Goal: Information Seeking & Learning: Learn about a topic

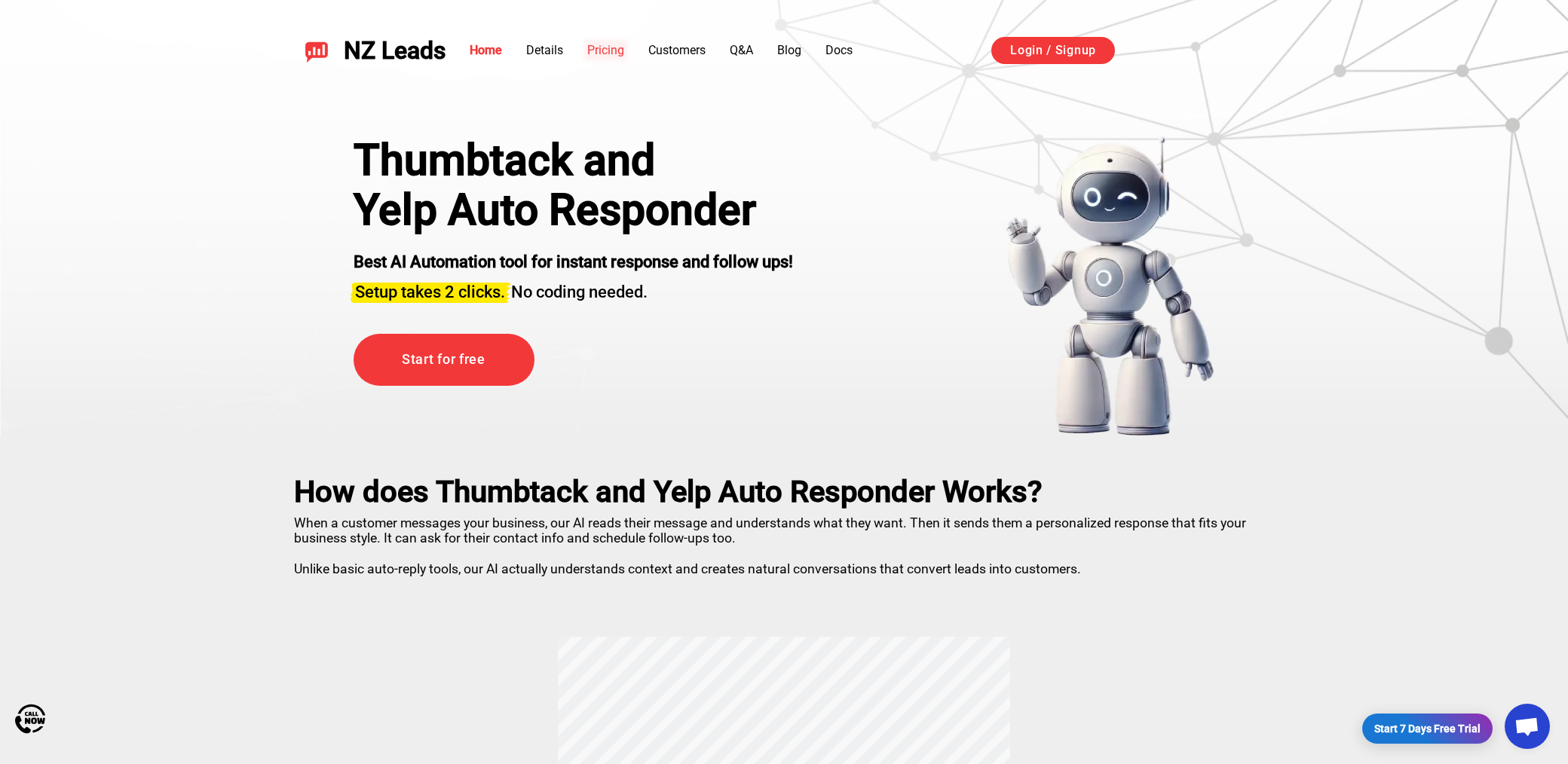
click at [608, 55] on link "Pricing" at bounding box center [605, 50] width 37 height 15
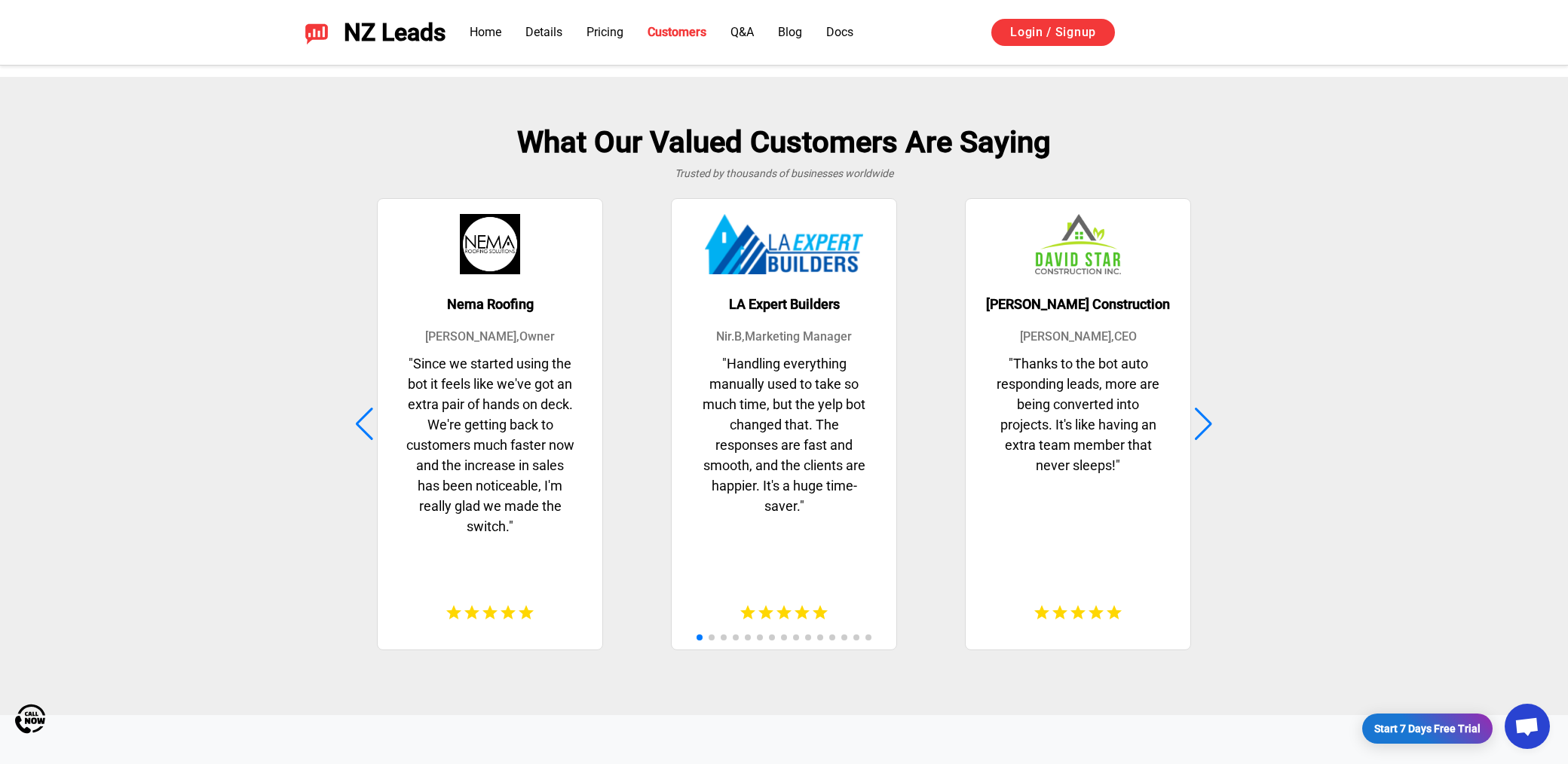
scroll to position [3869, 0]
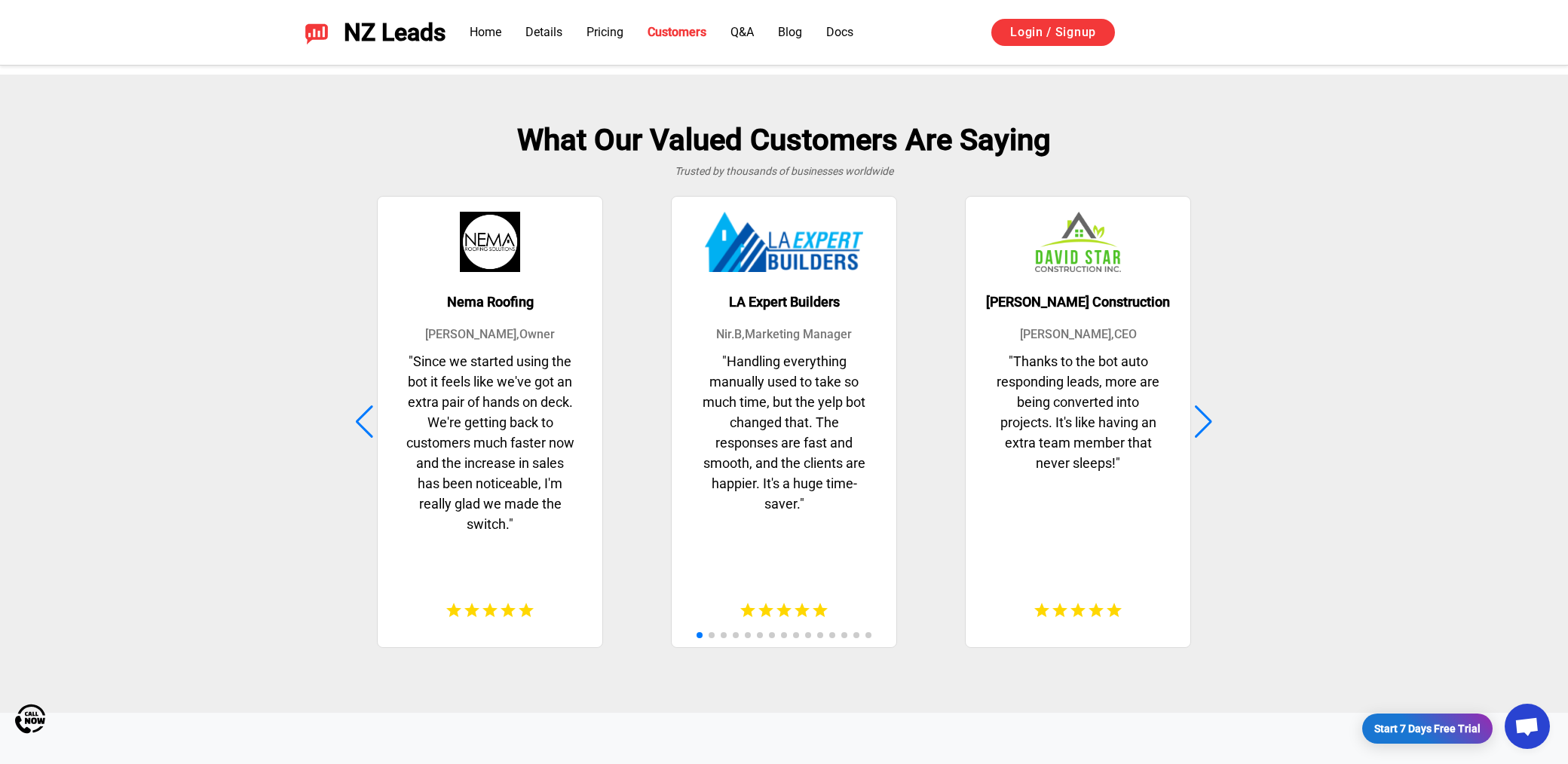
click at [1201, 412] on div at bounding box center [1203, 421] width 21 height 33
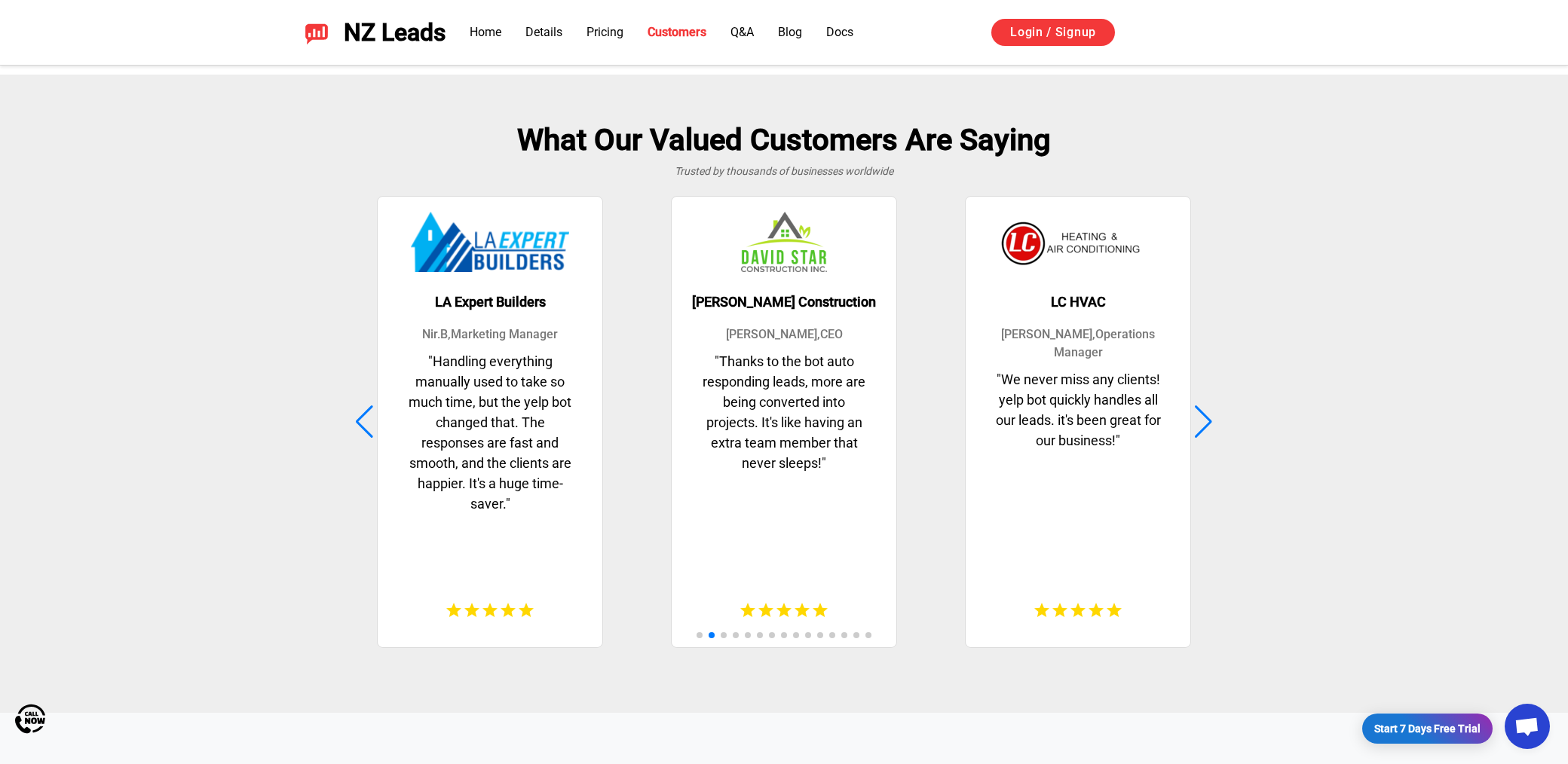
click at [1201, 412] on div at bounding box center [1203, 421] width 21 height 33
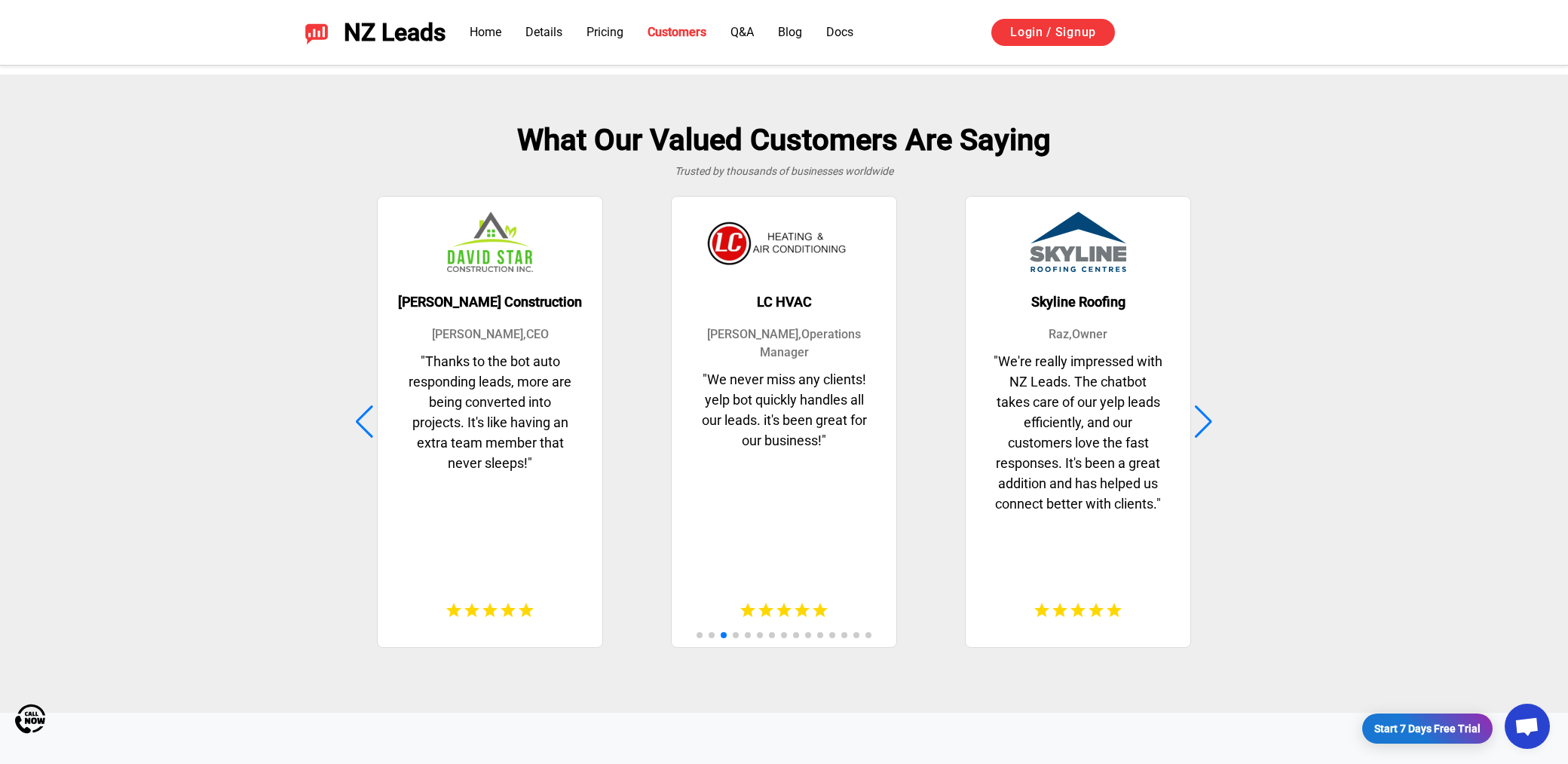
click at [1201, 412] on div at bounding box center [1203, 421] width 21 height 33
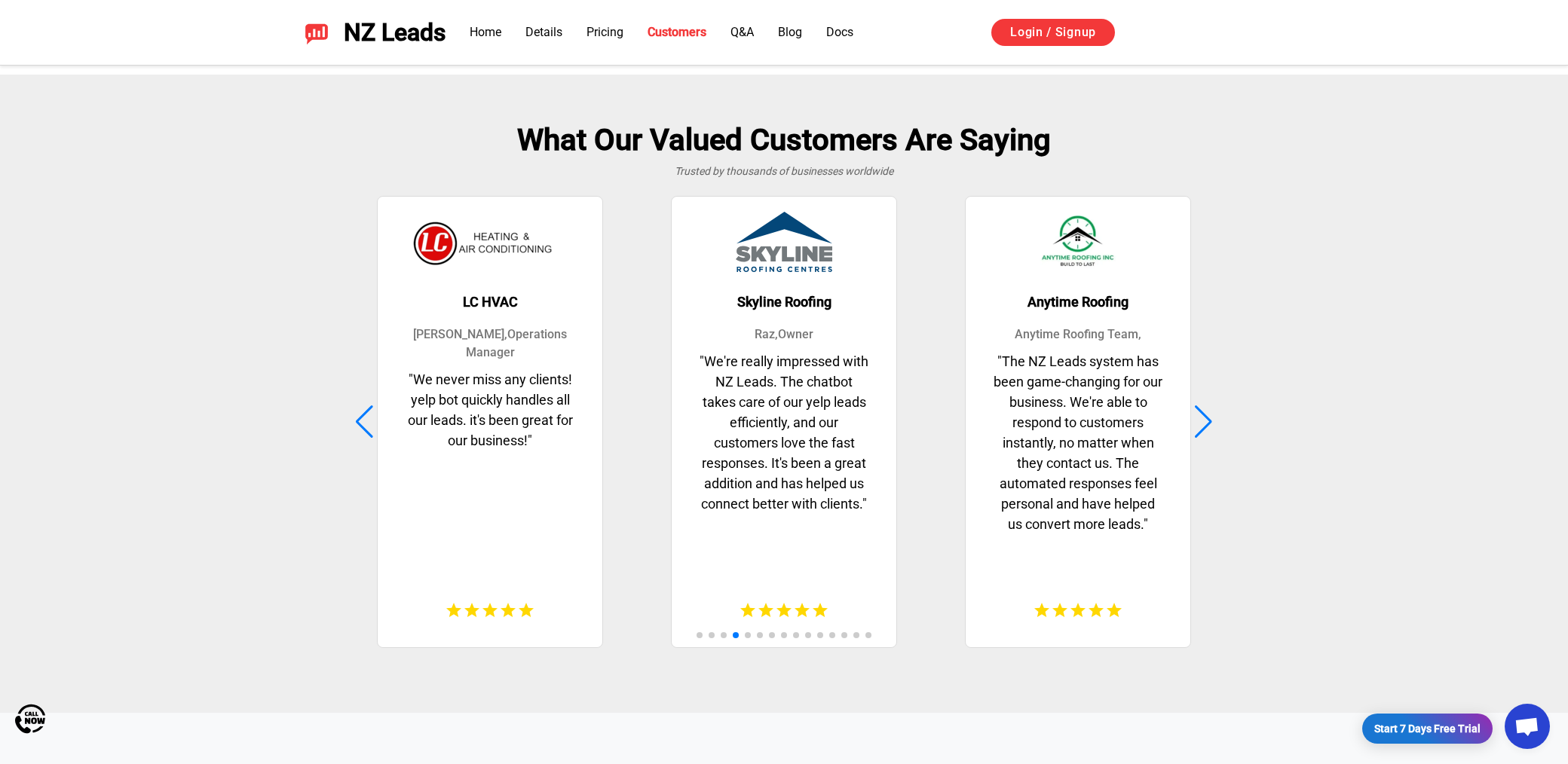
click at [1201, 412] on div at bounding box center [1203, 421] width 21 height 33
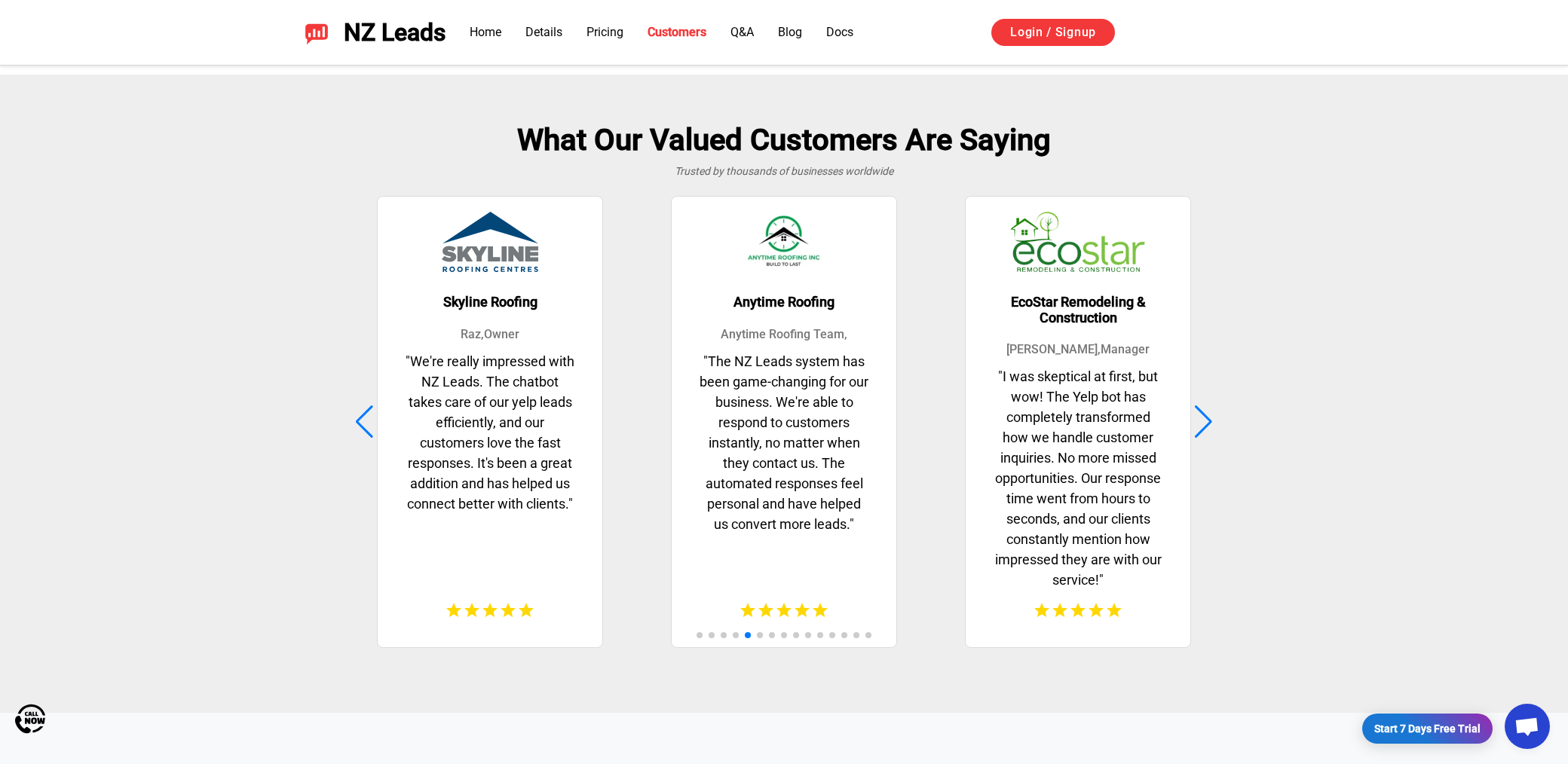
click at [1201, 412] on div at bounding box center [1203, 421] width 21 height 33
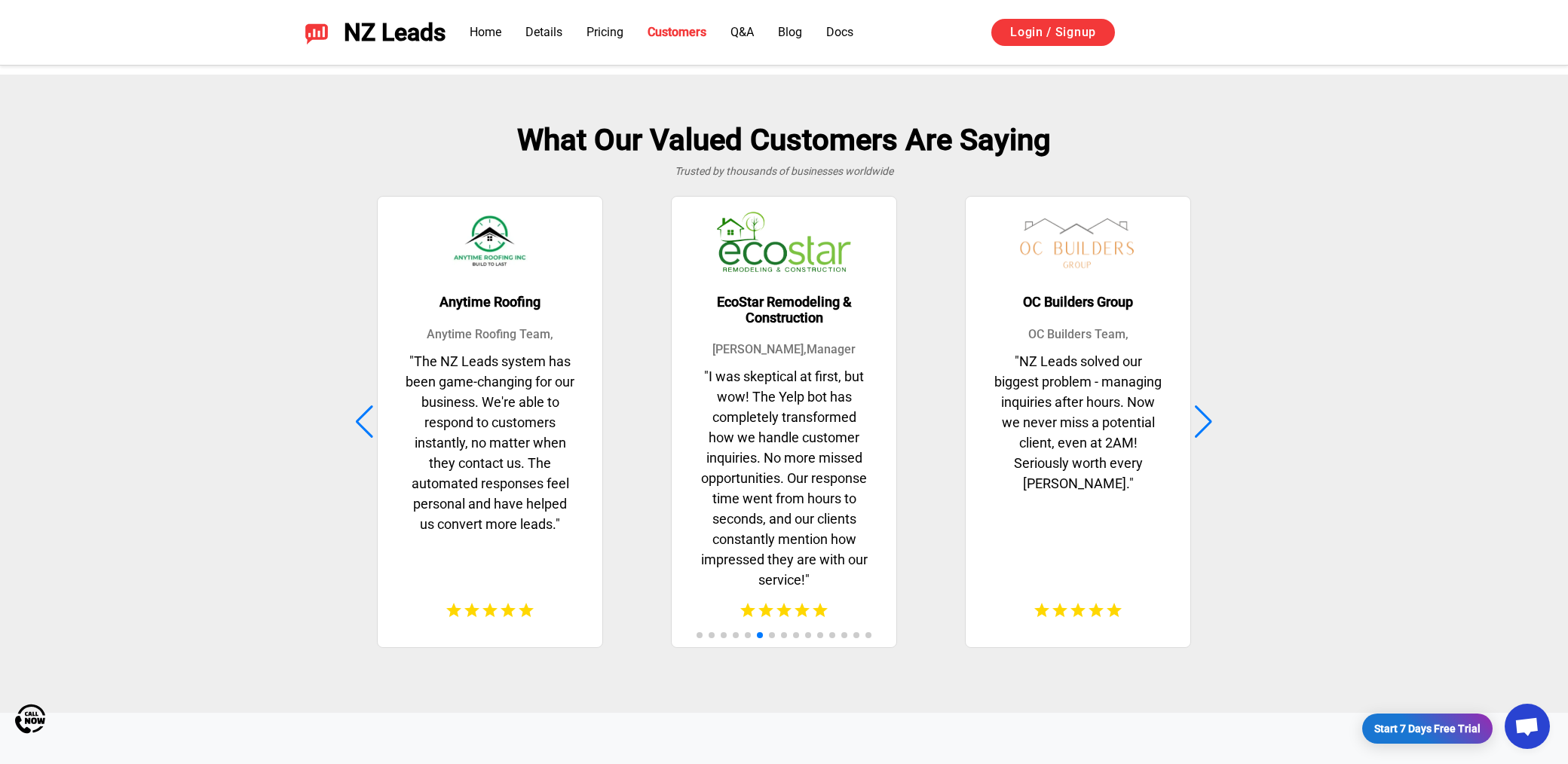
click at [1201, 412] on div at bounding box center [1203, 421] width 21 height 33
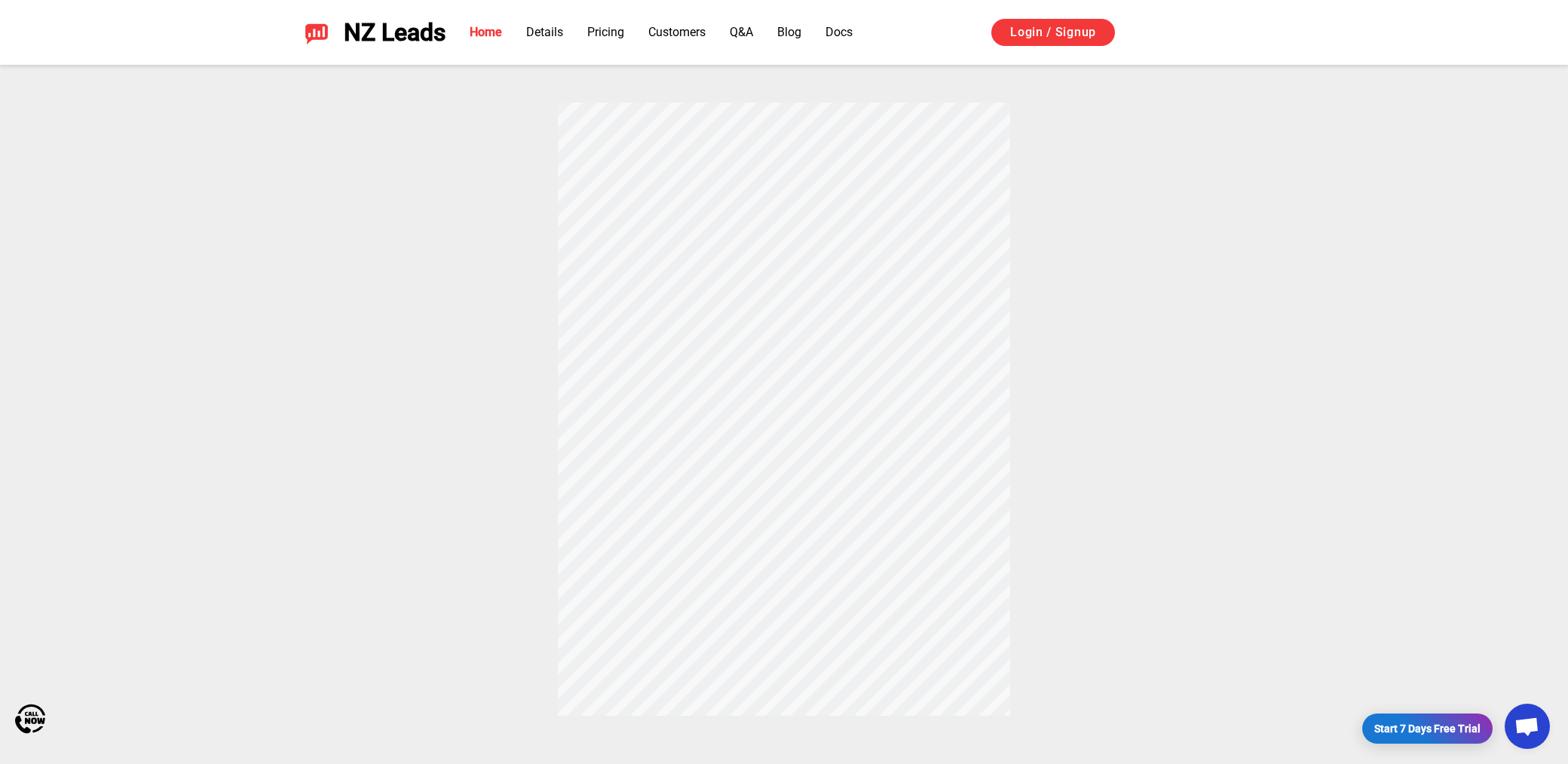
scroll to position [532, 0]
click at [538, 33] on link "Details" at bounding box center [544, 32] width 37 height 15
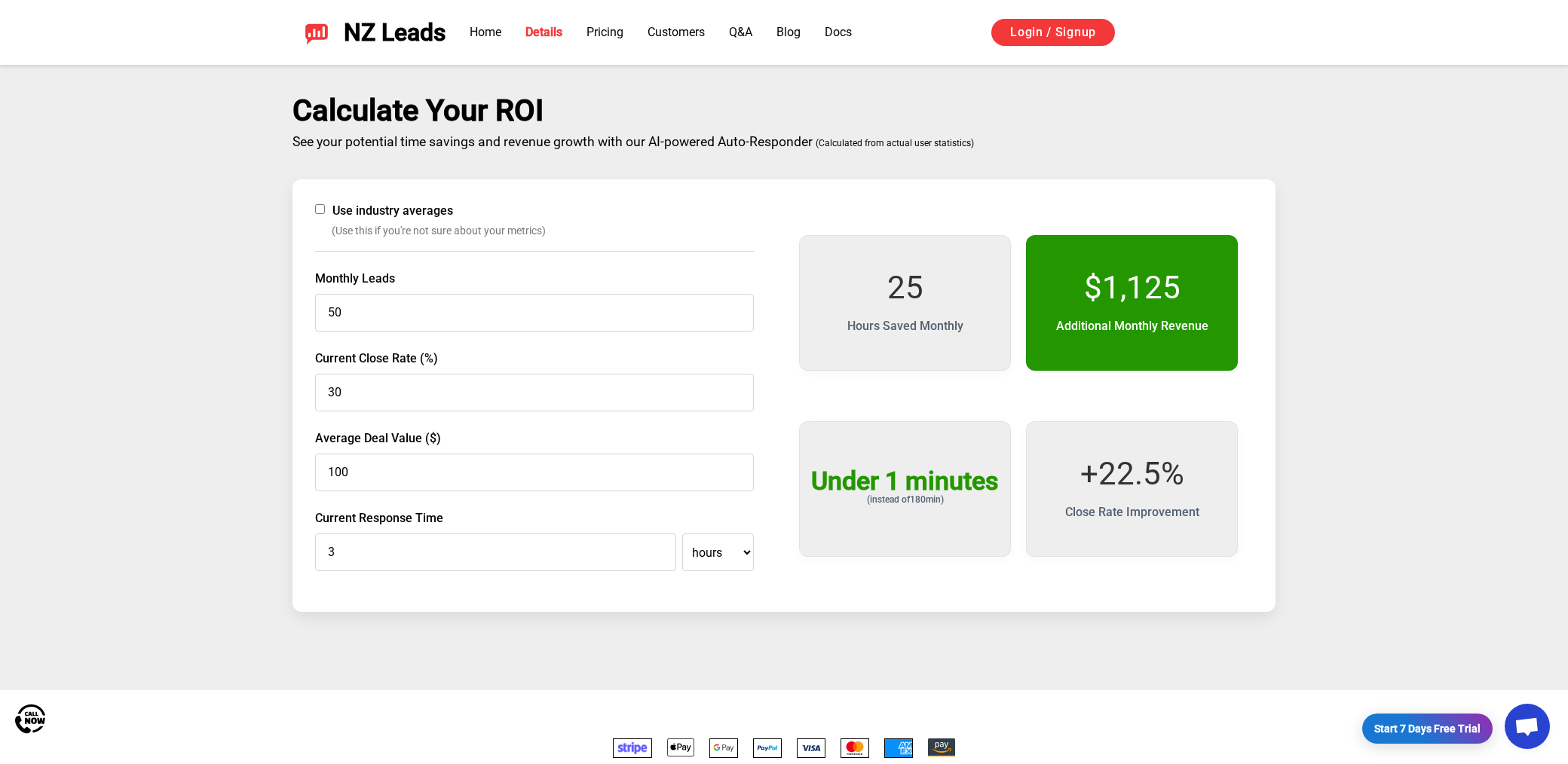
scroll to position [2486, 0]
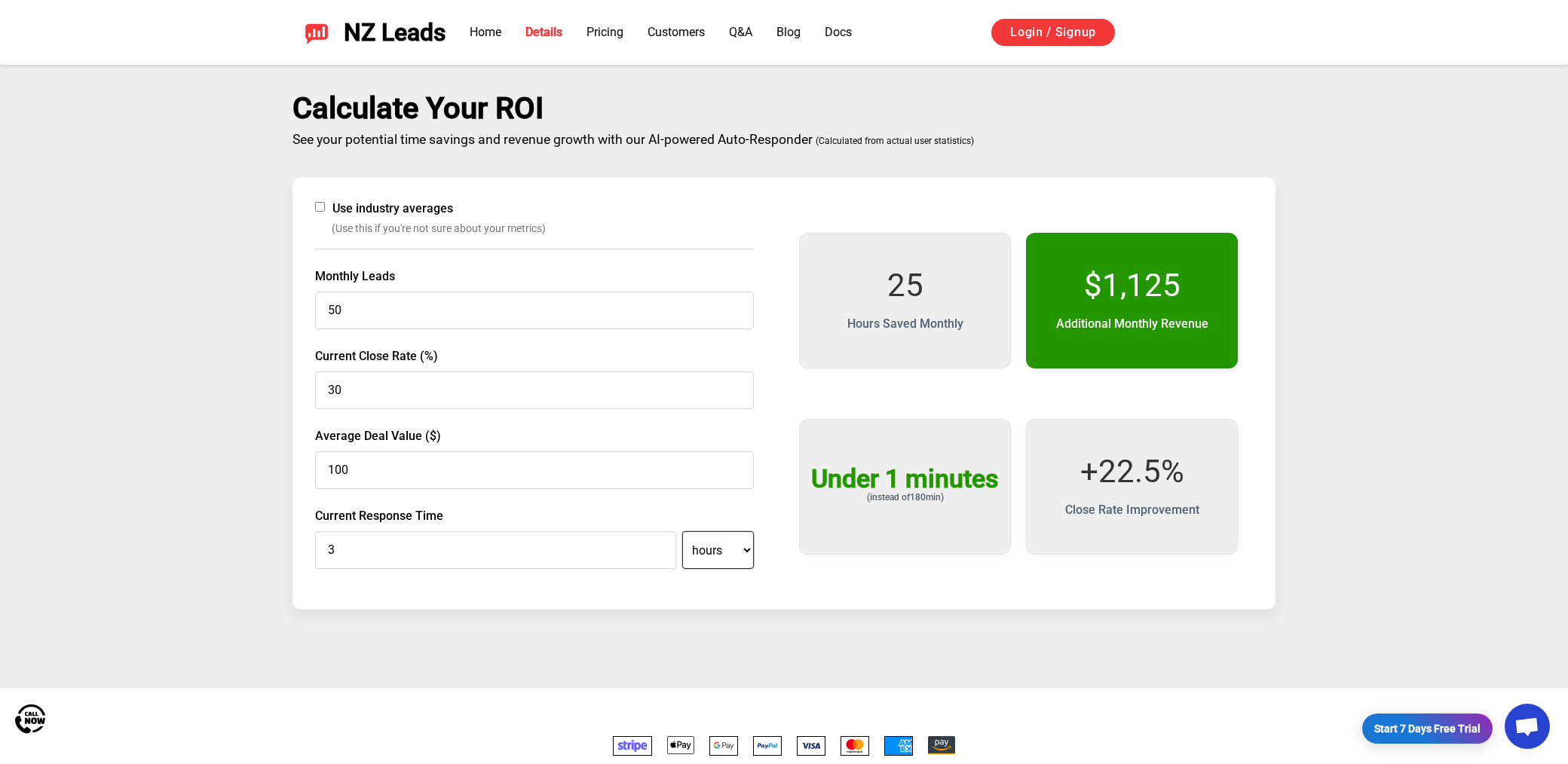
click at [730, 531] on select "minutes hours" at bounding box center [718, 550] width 72 height 38
select select "minutes"
click at [682, 531] on select "minutes hours" at bounding box center [718, 550] width 72 height 38
click at [426, 554] on input "180" at bounding box center [496, 550] width 361 height 38
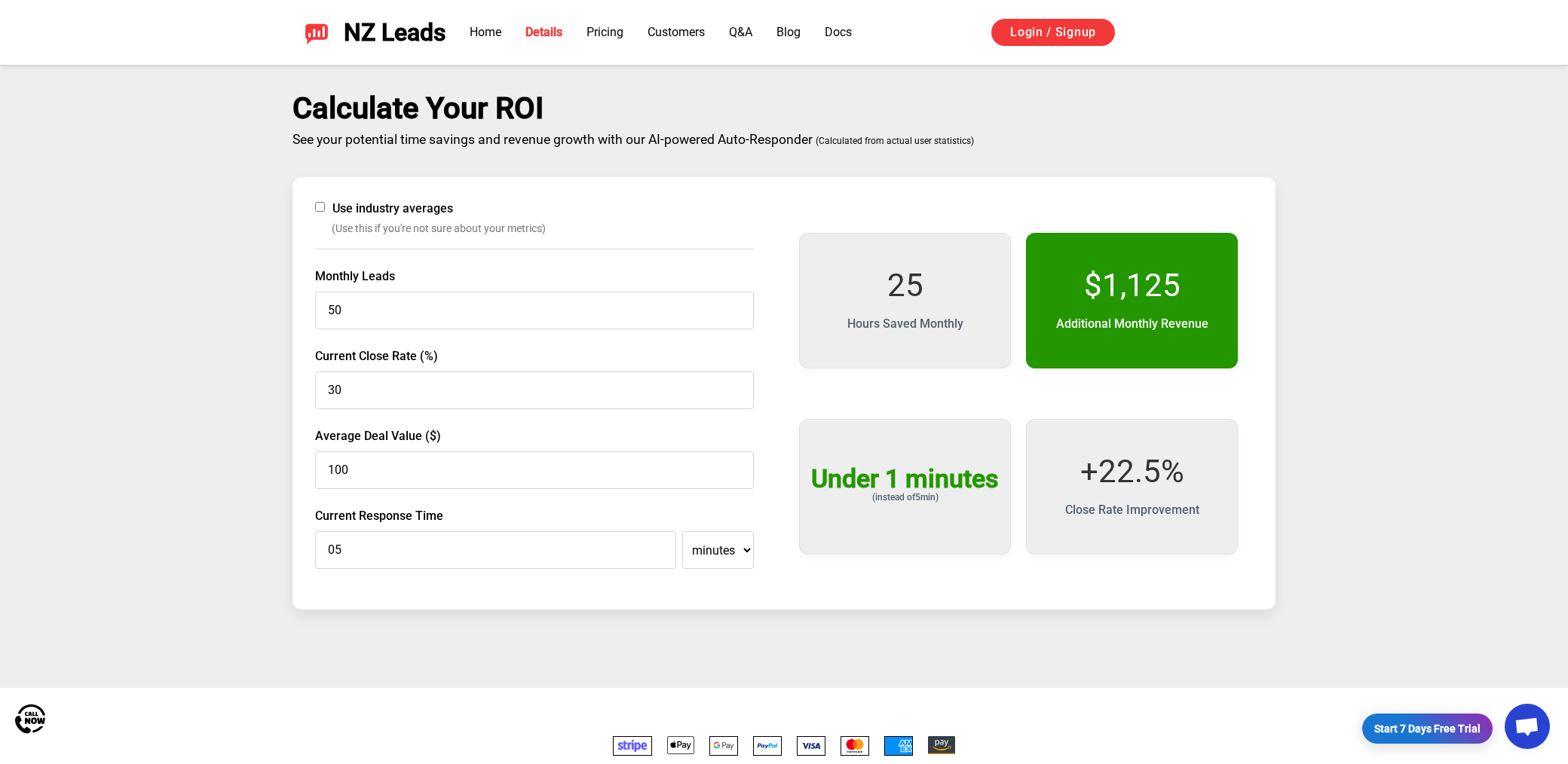
click at [506, 594] on div "Use industry averages (Use this if you're not sure about your metrics) Monthly …" at bounding box center [784, 393] width 983 height 433
click at [414, 540] on input "05" at bounding box center [496, 550] width 361 height 38
click at [462, 588] on div "Use industry averages (Use this if you're not sure about your metrics) Monthly …" at bounding box center [784, 393] width 983 height 433
click at [706, 544] on select "minutes hours" at bounding box center [718, 550] width 72 height 38
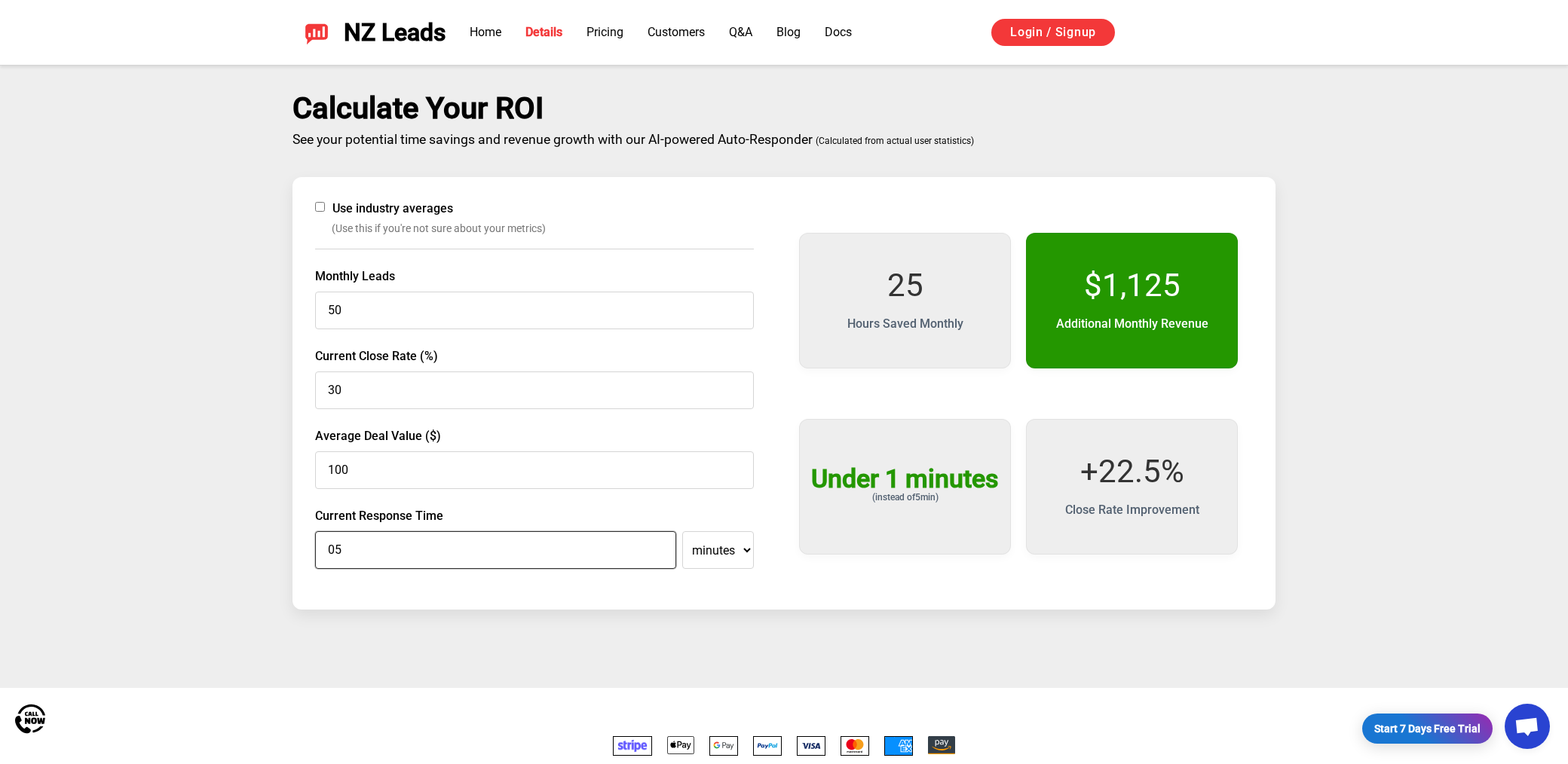
click at [551, 544] on input "05" at bounding box center [496, 550] width 361 height 38
type input "01"
click at [575, 586] on div "Use industry averages (Use this if you're not sure about your metrics) Monthly …" at bounding box center [784, 393] width 983 height 433
click at [560, 550] on input "01" at bounding box center [496, 550] width 361 height 38
click at [393, 461] on input "100" at bounding box center [534, 470] width 438 height 38
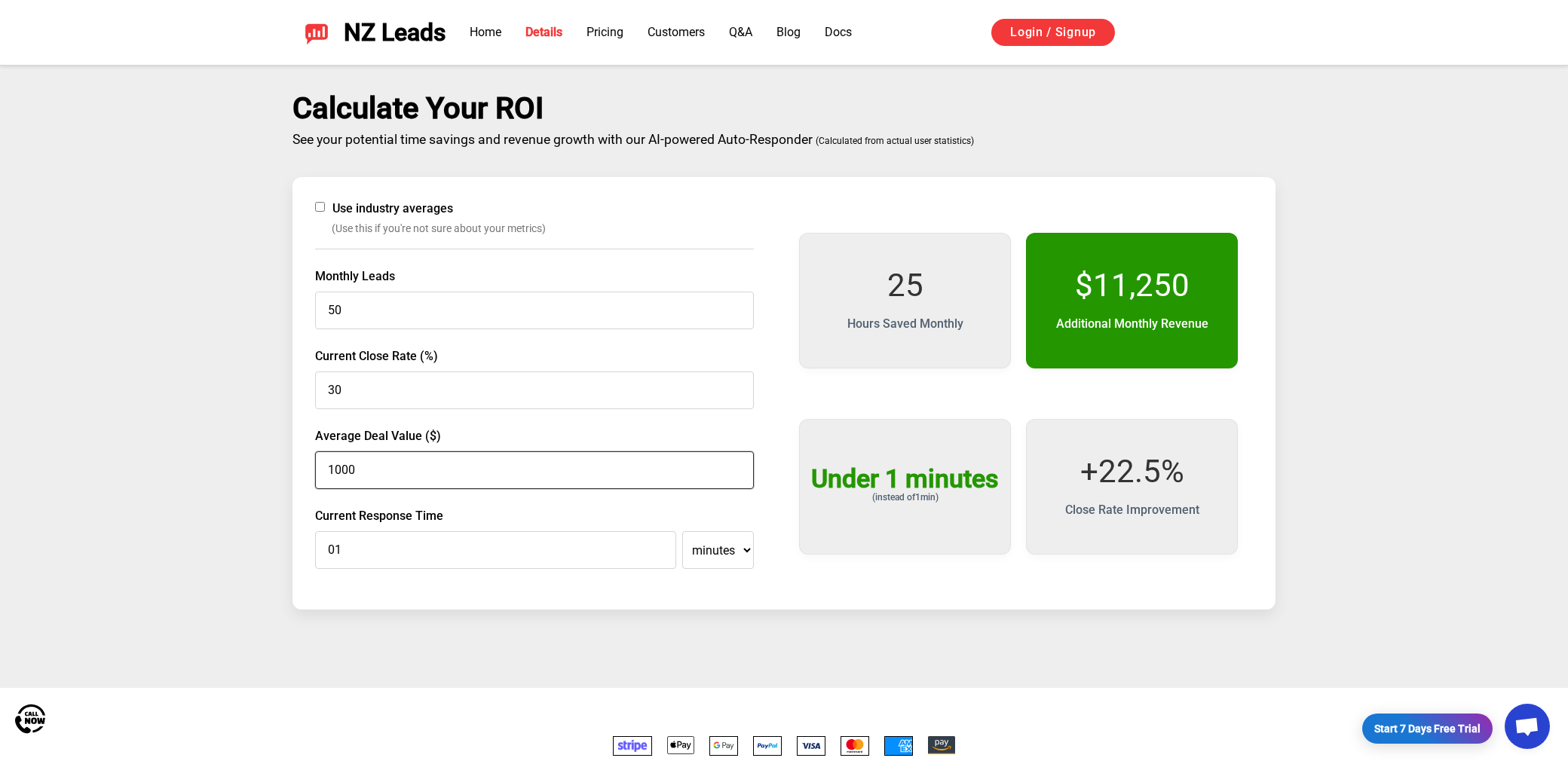
type input "1000"
click at [362, 389] on input "30" at bounding box center [534, 391] width 438 height 38
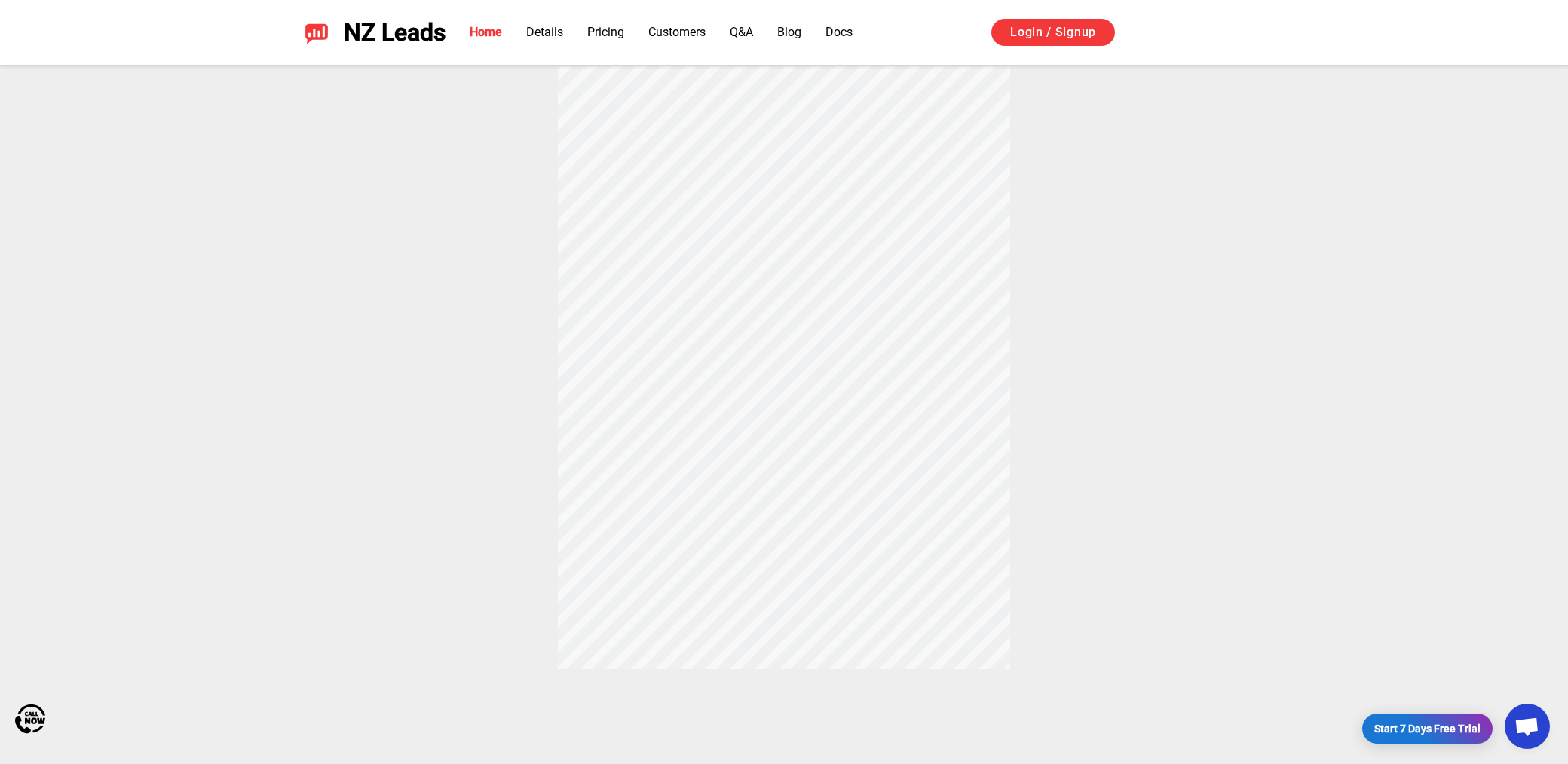
scroll to position [575, 0]
type input "0"
click at [534, 35] on link "Details" at bounding box center [544, 32] width 37 height 15
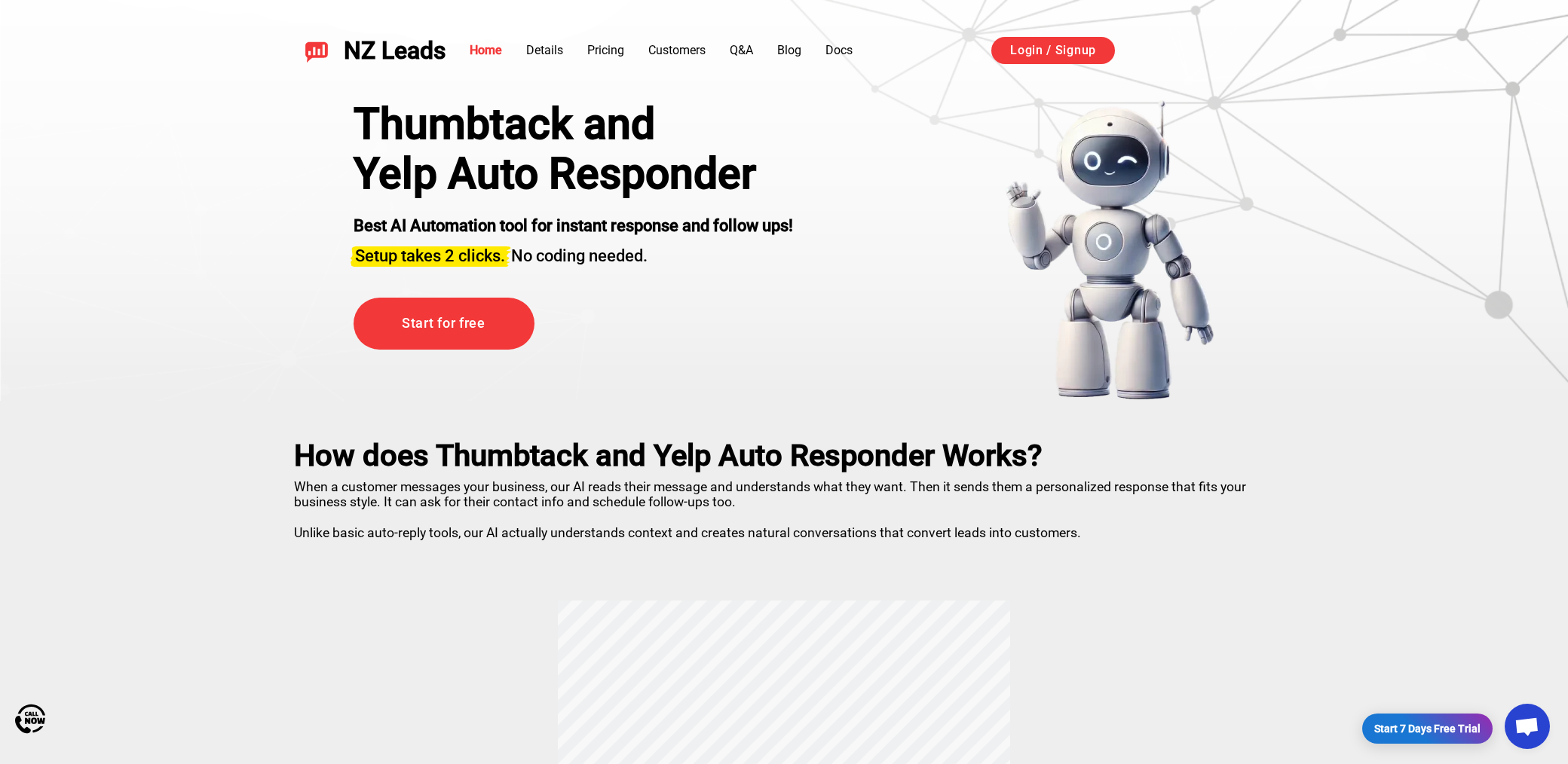
scroll to position [0, 0]
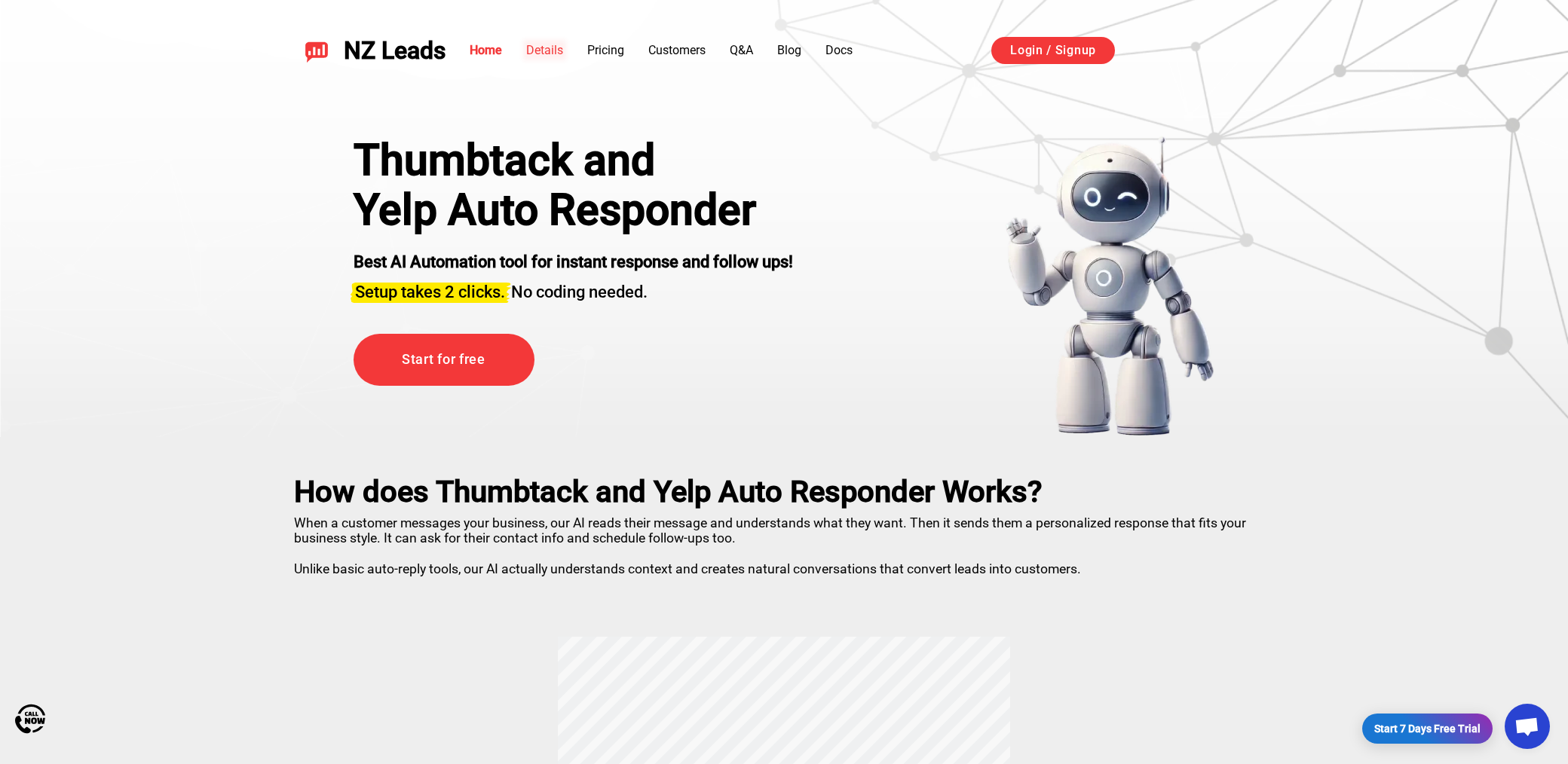
click at [535, 47] on link "Details" at bounding box center [544, 50] width 37 height 15
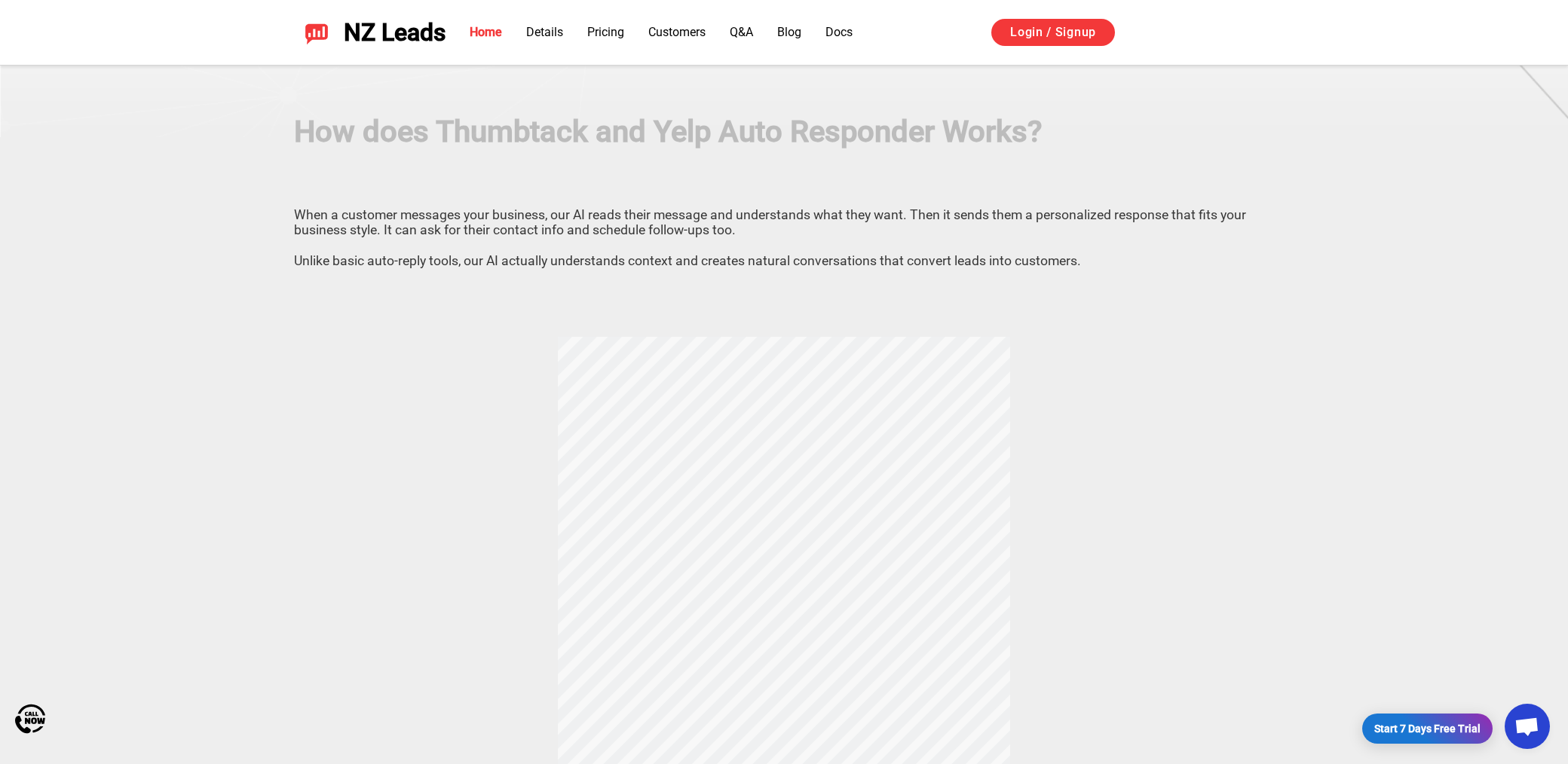
scroll to position [293, 0]
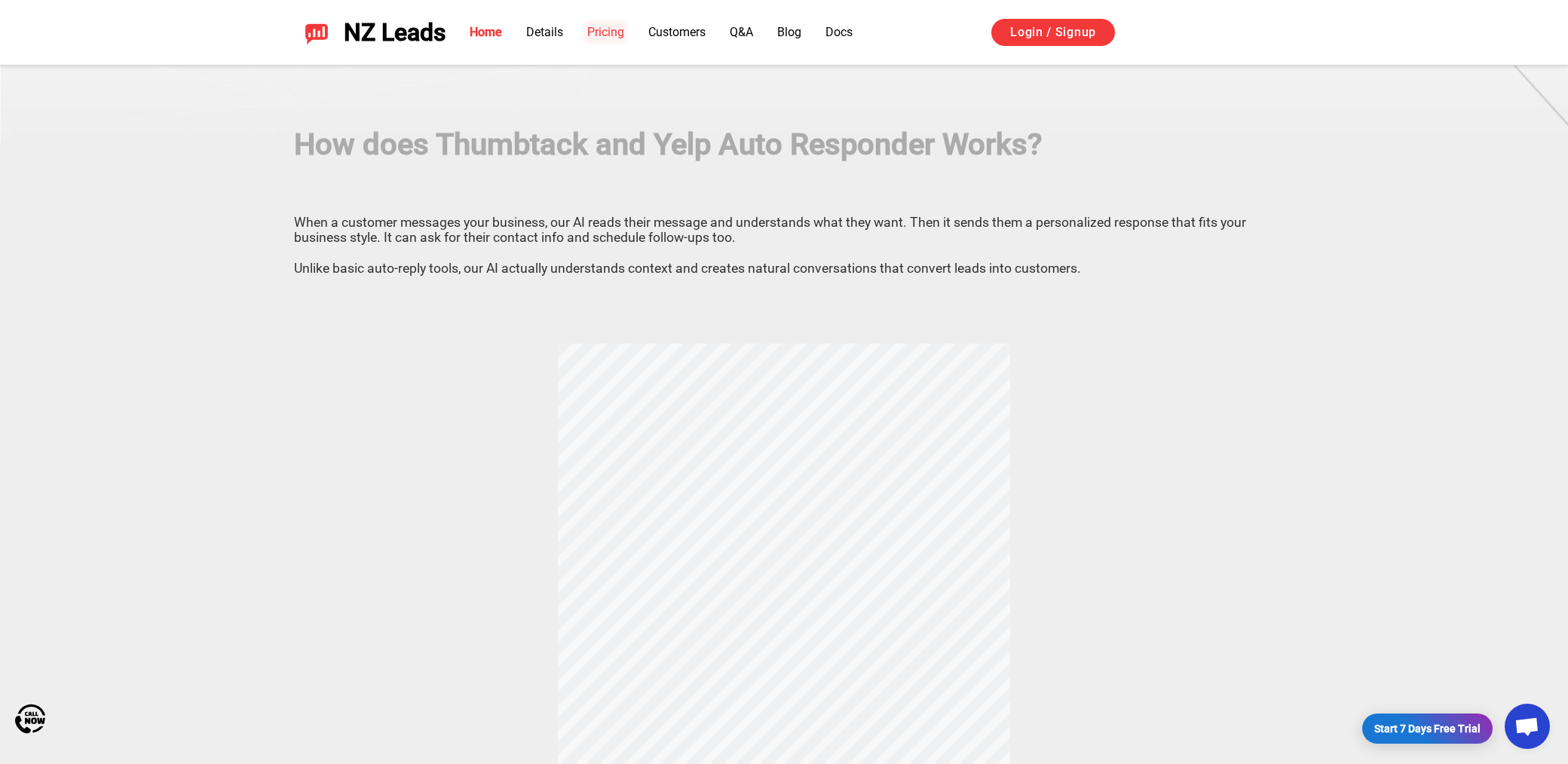
click at [601, 34] on link "Pricing" at bounding box center [605, 32] width 37 height 15
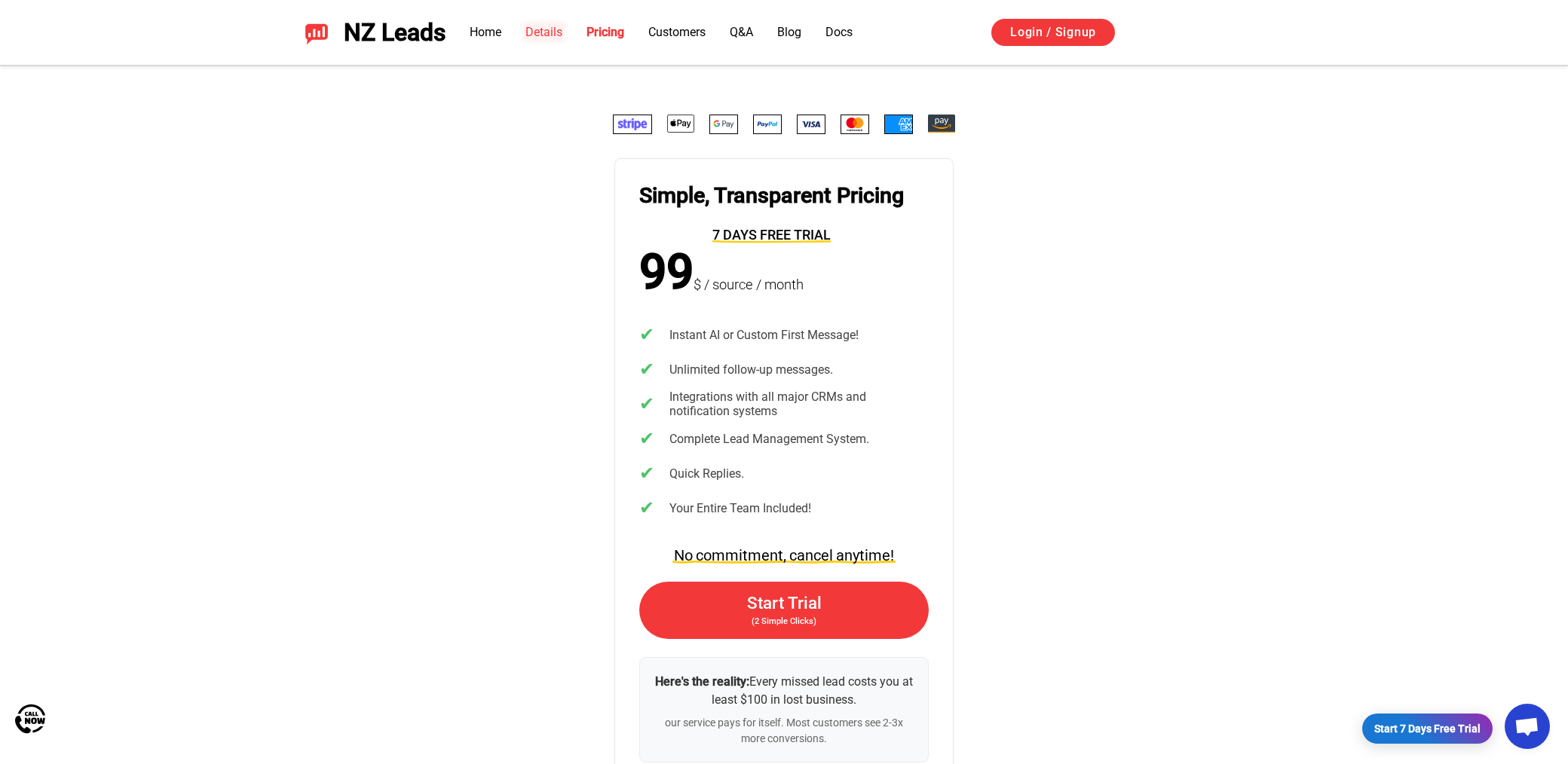
click at [555, 34] on link "Details" at bounding box center [543, 32] width 37 height 15
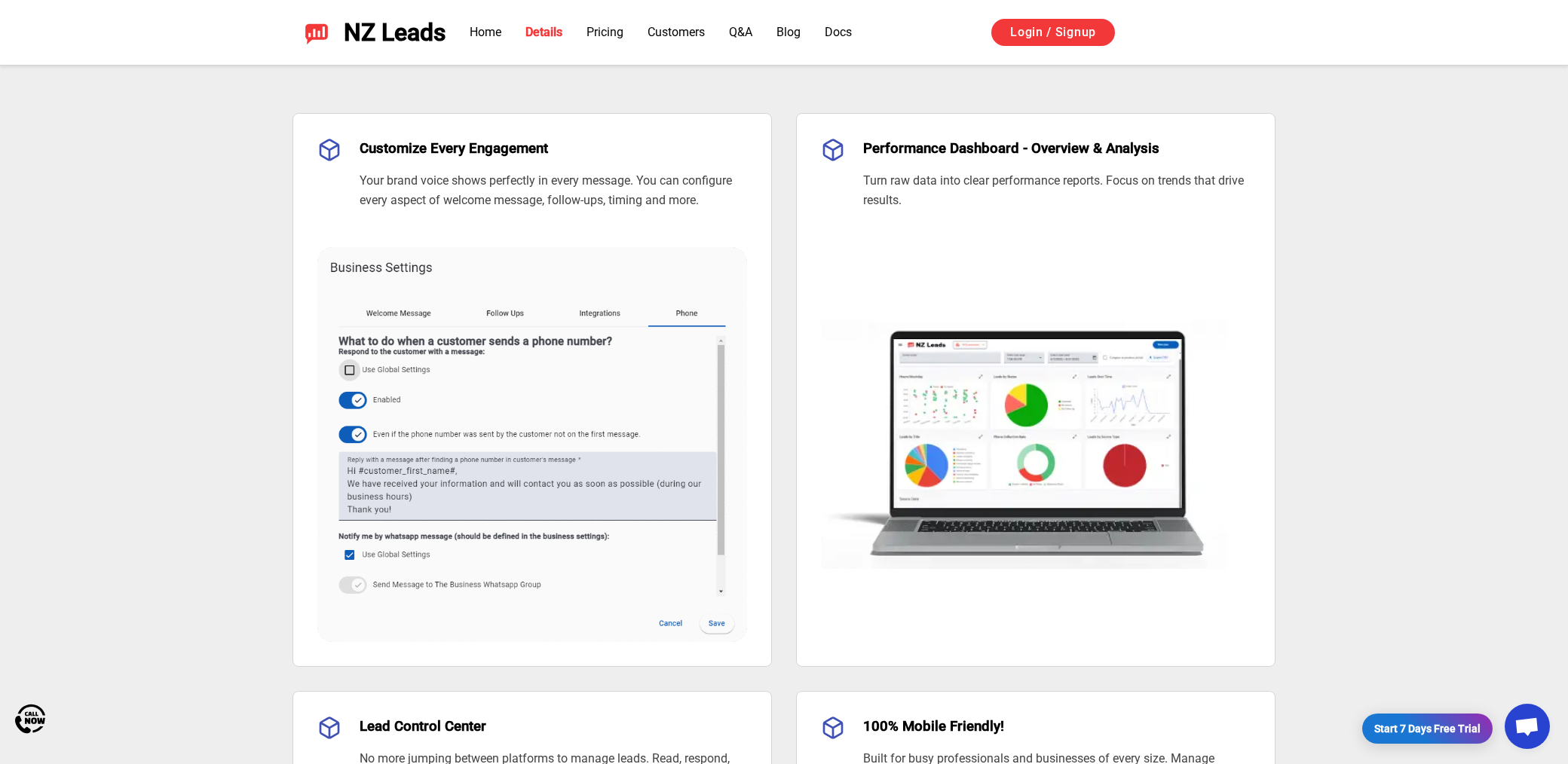
click at [512, 34] on ul "Home Details Pricing Customers Q&A Blog Docs" at bounding box center [660, 32] width 382 height 18
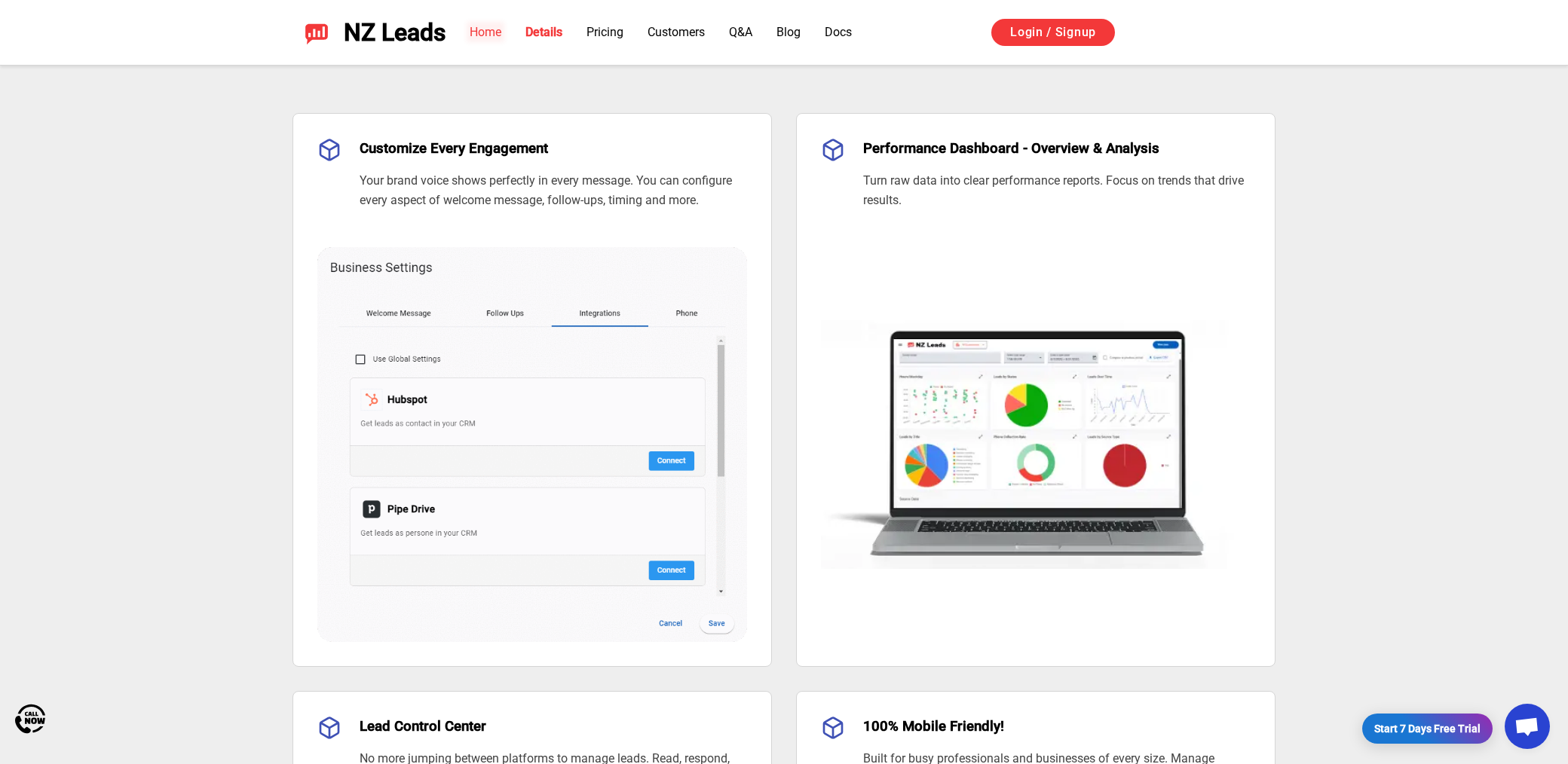
click at [486, 33] on link "Home" at bounding box center [485, 32] width 32 height 15
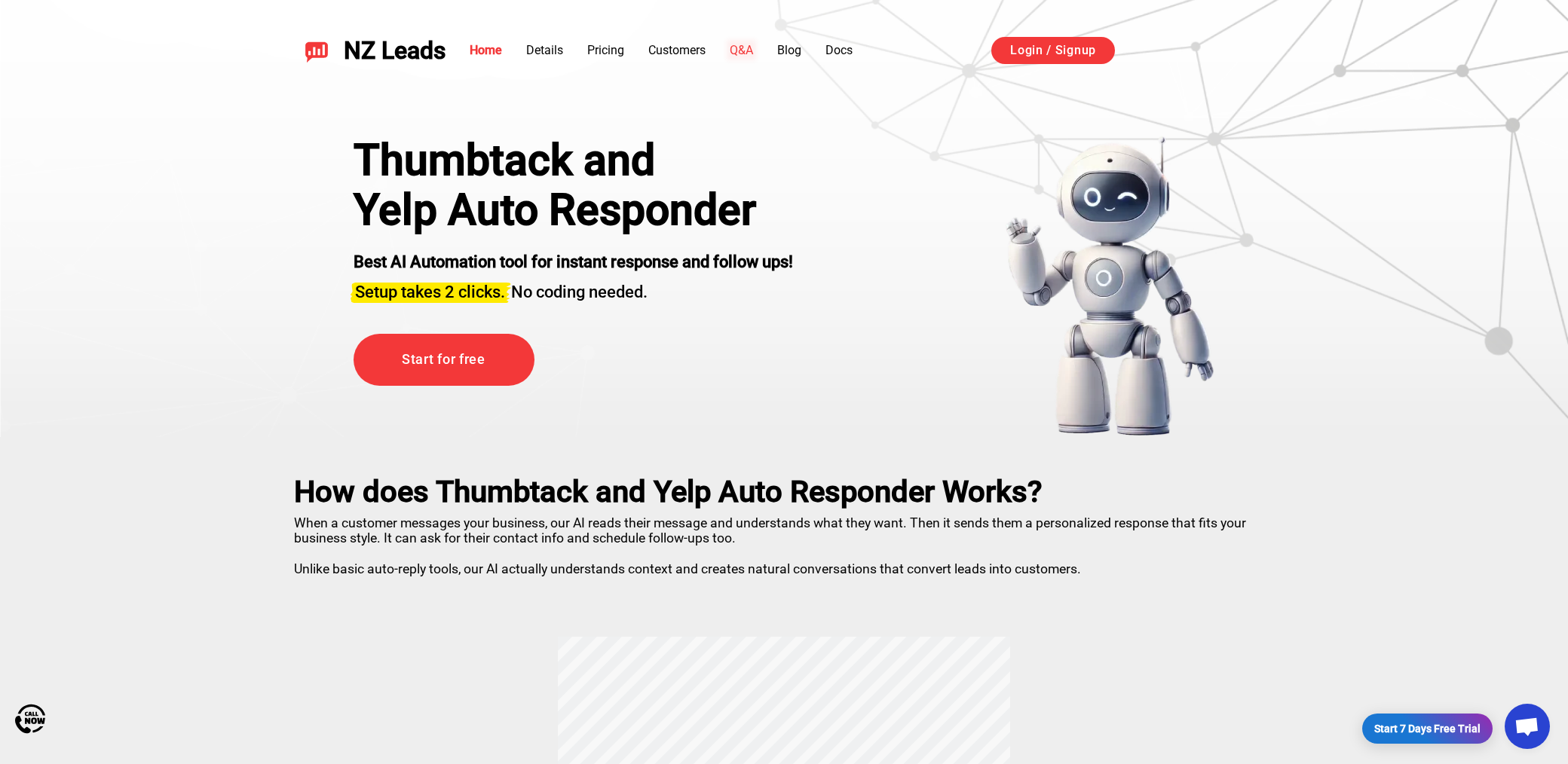
click at [737, 51] on link "Q&A" at bounding box center [741, 50] width 23 height 15
click at [694, 43] on link "Customers" at bounding box center [677, 50] width 57 height 15
click at [690, 52] on link "Customers" at bounding box center [677, 50] width 57 height 15
click at [550, 47] on link "Details" at bounding box center [544, 50] width 37 height 15
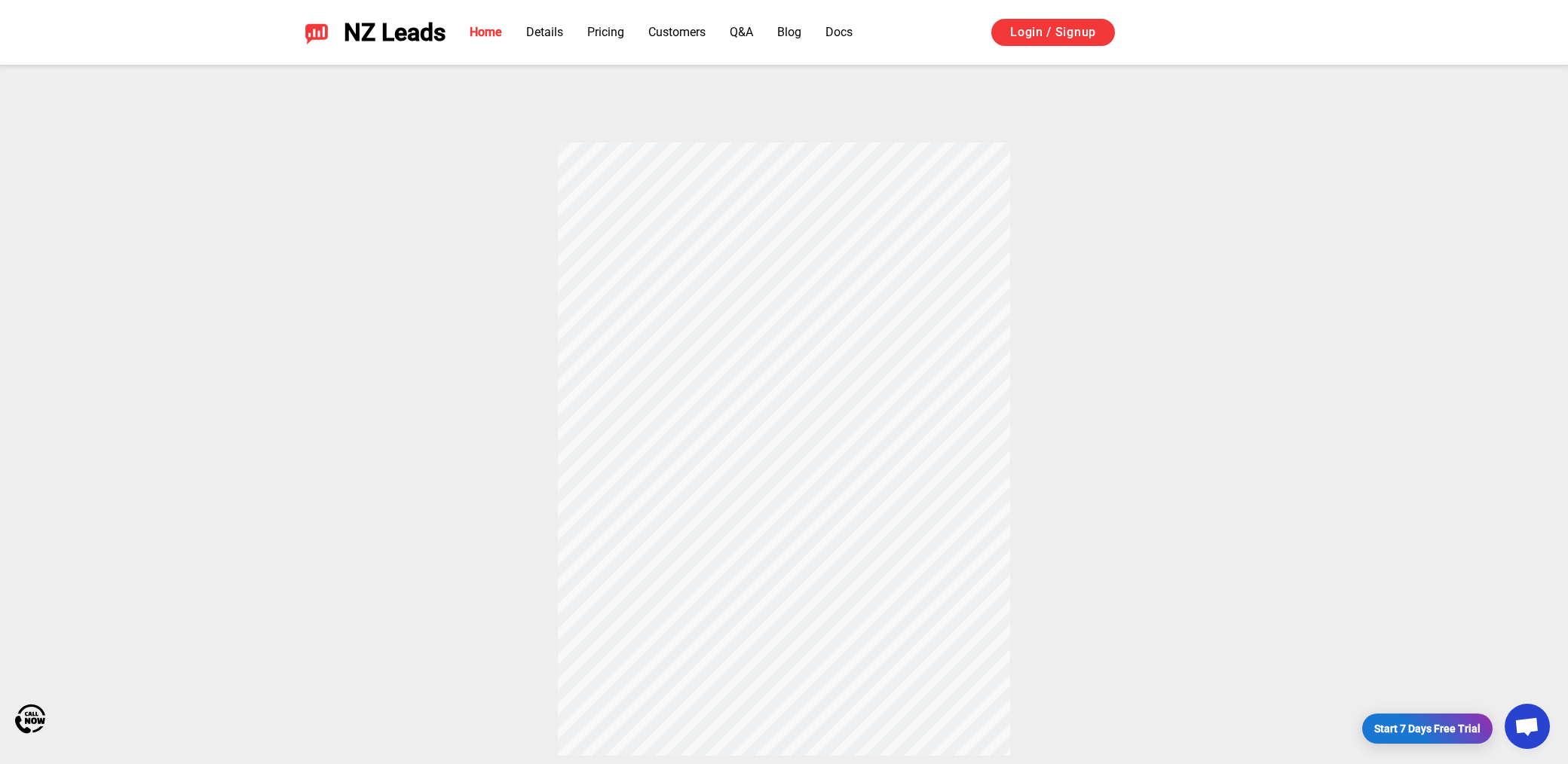
scroll to position [436, 0]
drag, startPoint x: 396, startPoint y: 21, endPoint x: 489, endPoint y: 27, distance: 93.2
click at [489, 27] on div "NZ Leads Home Details Pricing Customers Q&A Blog Docs Login / Signup Sign in wi…" at bounding box center [784, 32] width 983 height 28
click at [489, 27] on link "Home" at bounding box center [486, 32] width 33 height 15
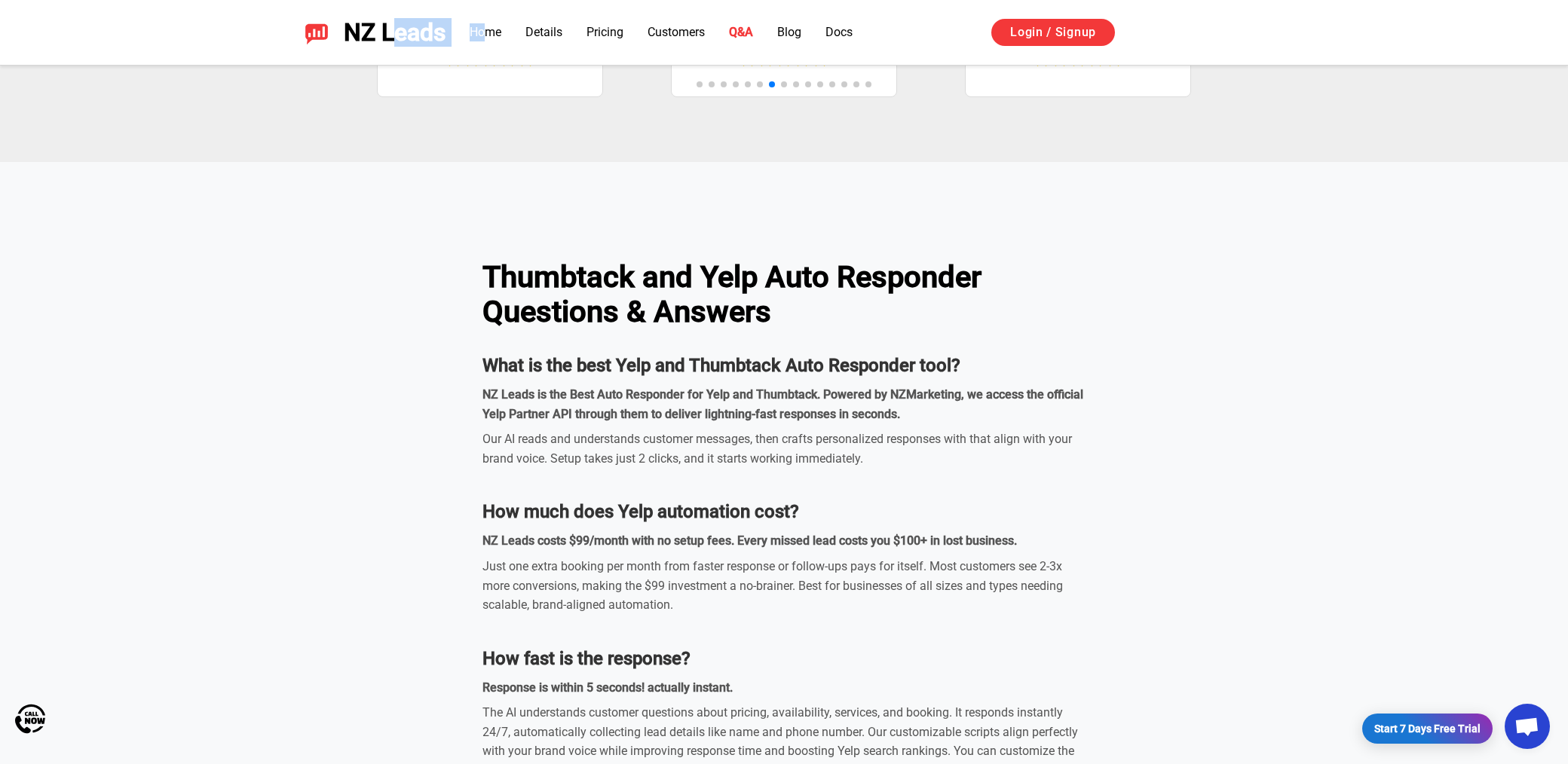
scroll to position [4421, 0]
